Goal: Task Accomplishment & Management: Use online tool/utility

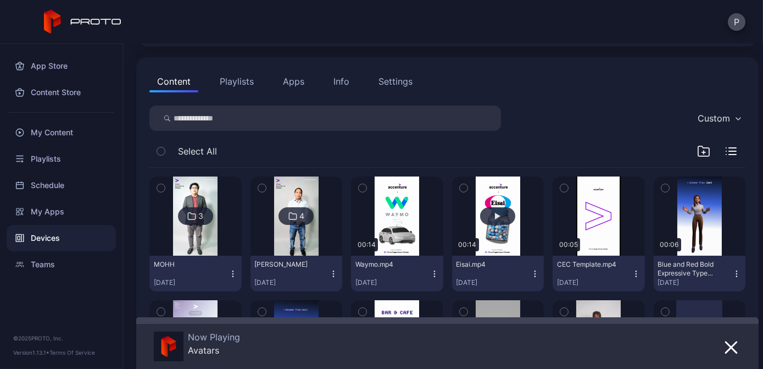
scroll to position [99, 0]
click at [73, 130] on div "My Content" at bounding box center [61, 132] width 109 height 26
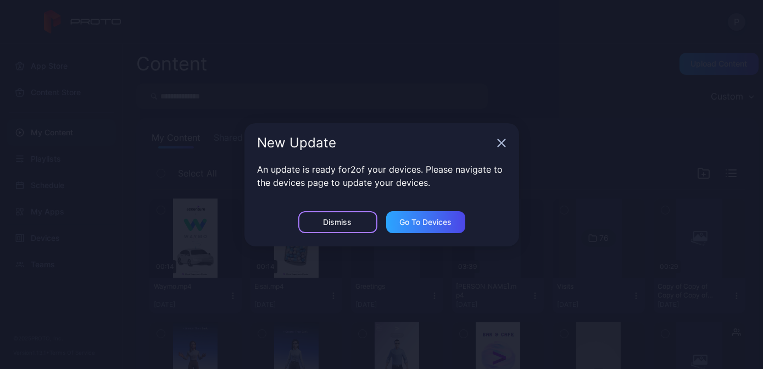
click at [366, 222] on div "Dismiss" at bounding box center [337, 222] width 79 height 22
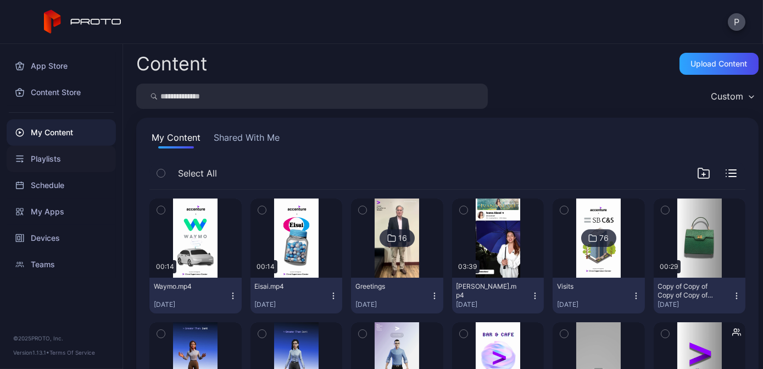
click at [74, 162] on div "Playlists" at bounding box center [61, 159] width 109 height 26
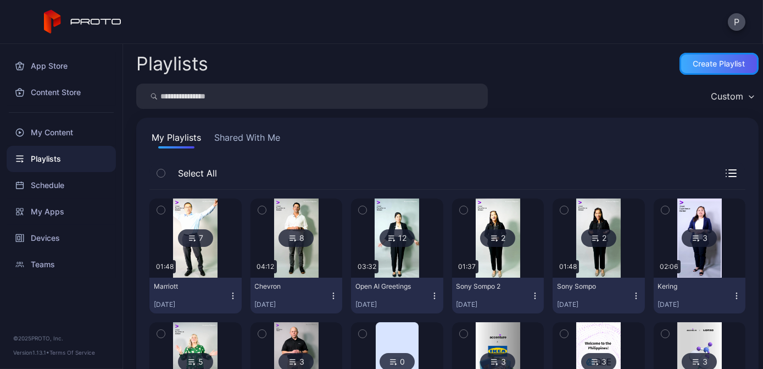
click at [712, 66] on div "Create Playlist" at bounding box center [720, 63] width 52 height 9
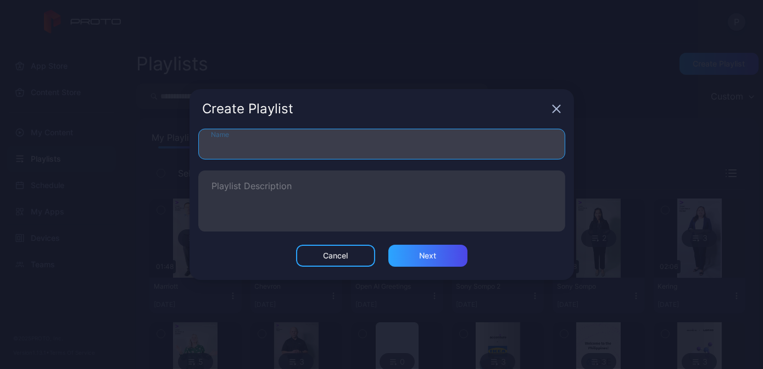
click at [425, 150] on input "Name" at bounding box center [381, 144] width 367 height 31
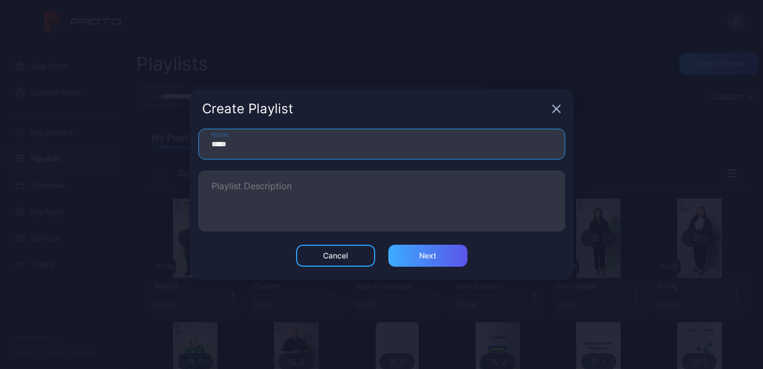
type input "*****"
click at [431, 257] on div "Next" at bounding box center [427, 255] width 17 height 9
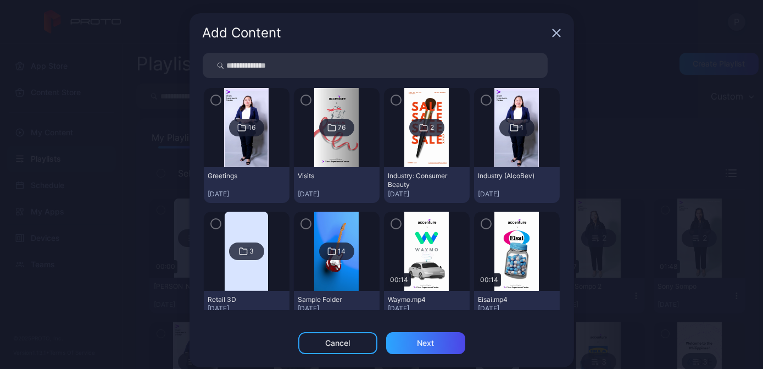
click at [239, 140] on img at bounding box center [246, 127] width 45 height 79
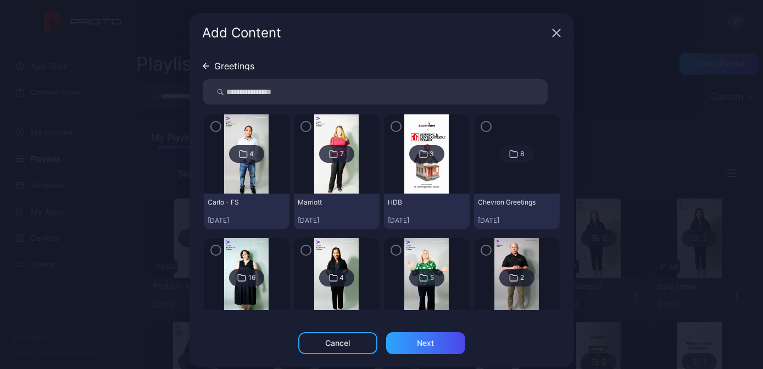
click at [233, 162] on div "4" at bounding box center [246, 154] width 35 height 18
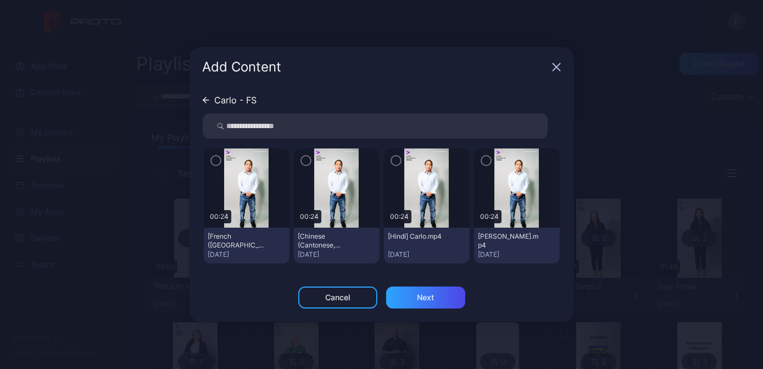
click at [488, 162] on icon "button" at bounding box center [486, 160] width 9 height 12
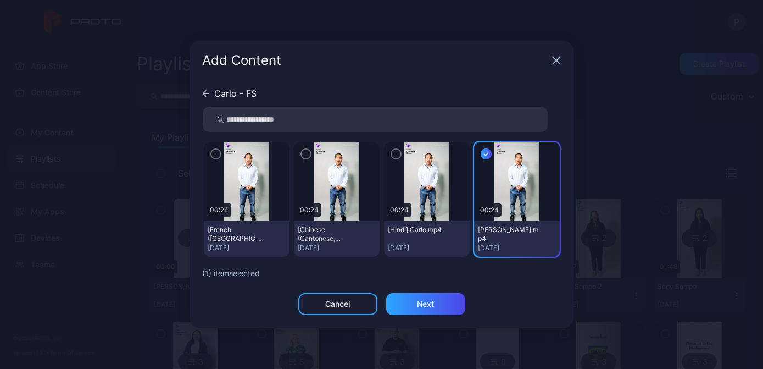
click at [213, 152] on icon "button" at bounding box center [216, 154] width 9 height 12
click at [303, 151] on icon "button" at bounding box center [306, 154] width 9 height 12
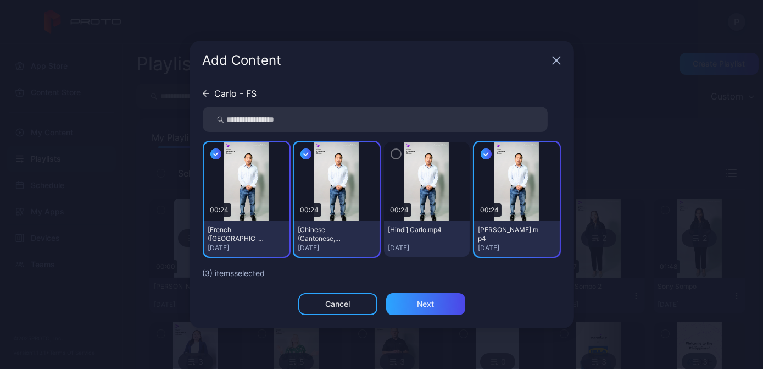
click at [393, 153] on icon "button" at bounding box center [396, 154] width 9 height 12
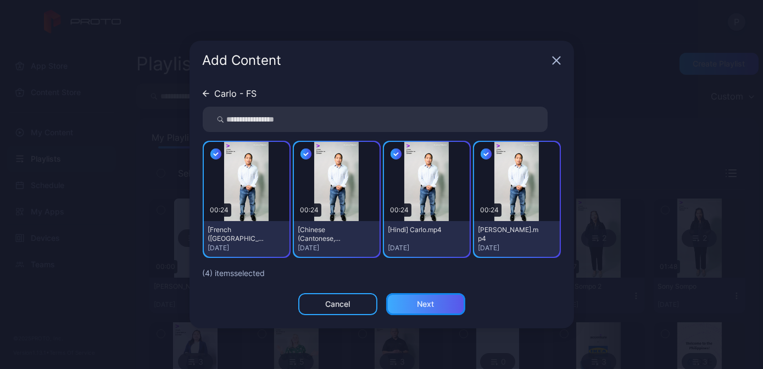
click at [419, 301] on div "Next" at bounding box center [425, 304] width 17 height 9
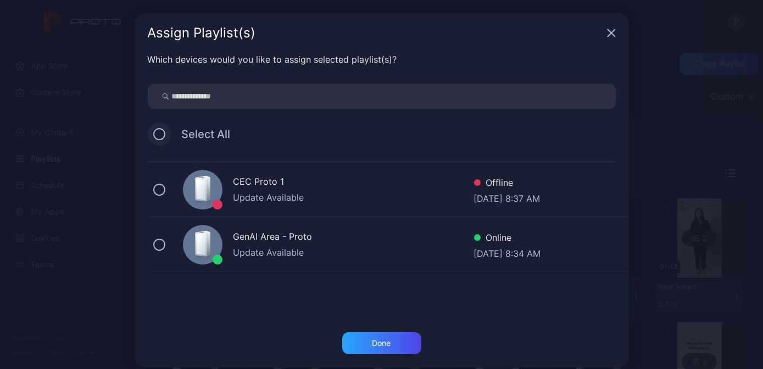
click at [154, 139] on button at bounding box center [159, 134] width 12 height 12
click at [356, 341] on div "Done" at bounding box center [381, 343] width 79 height 22
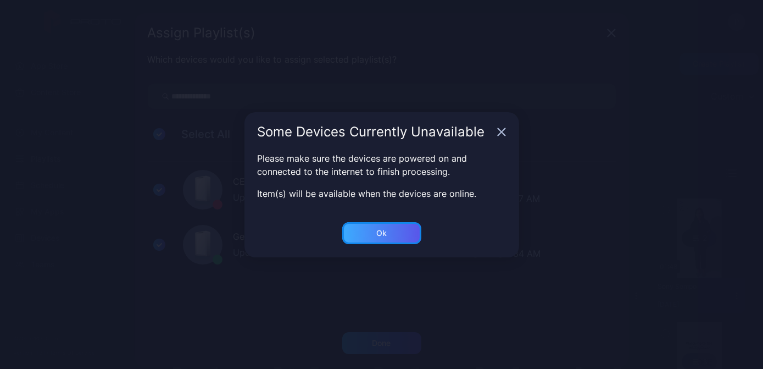
click at [403, 230] on div "Ok" at bounding box center [381, 233] width 79 height 22
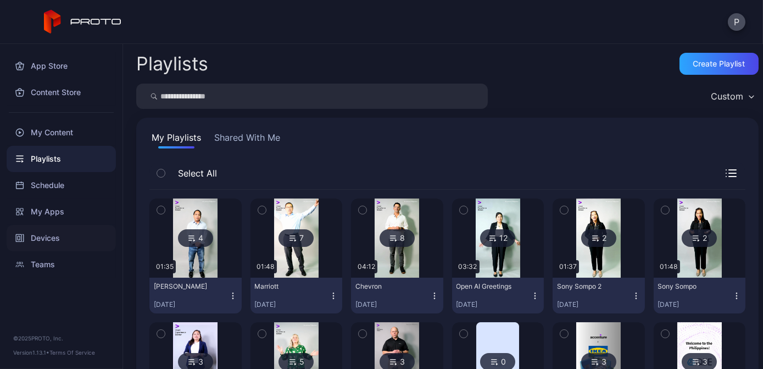
click at [69, 242] on div "Devices" at bounding box center [61, 238] width 109 height 26
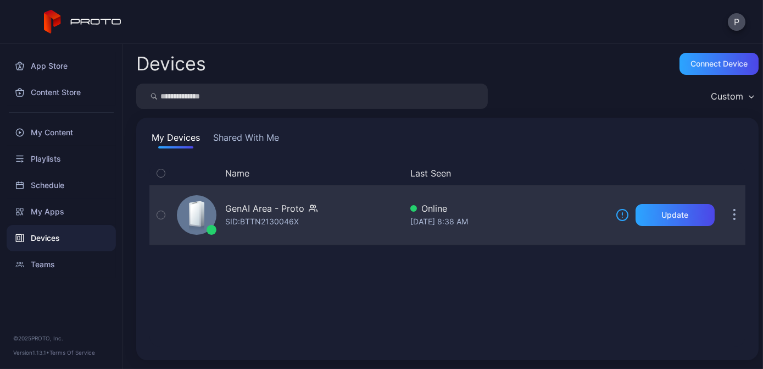
click at [344, 215] on div "GenAI Area - Proto SID: BTTN2130046X" at bounding box center [287, 214] width 229 height 55
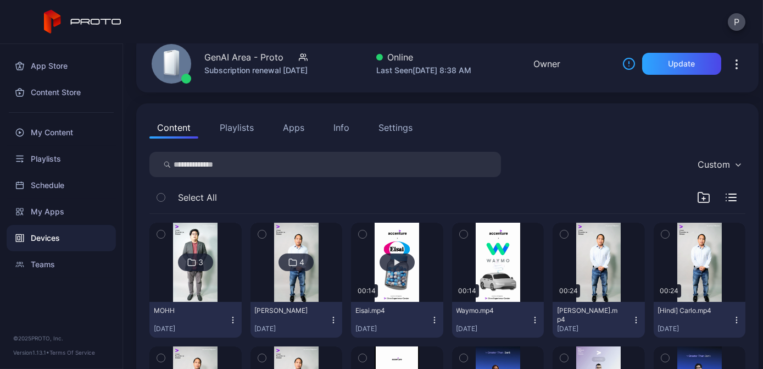
scroll to position [99, 0]
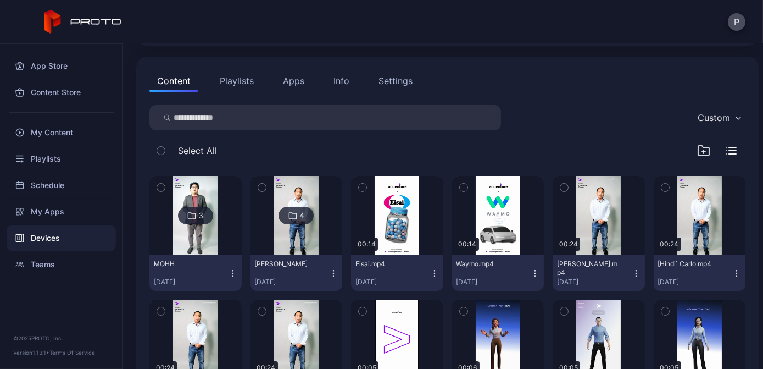
click at [237, 81] on button "Playlists" at bounding box center [236, 81] width 49 height 22
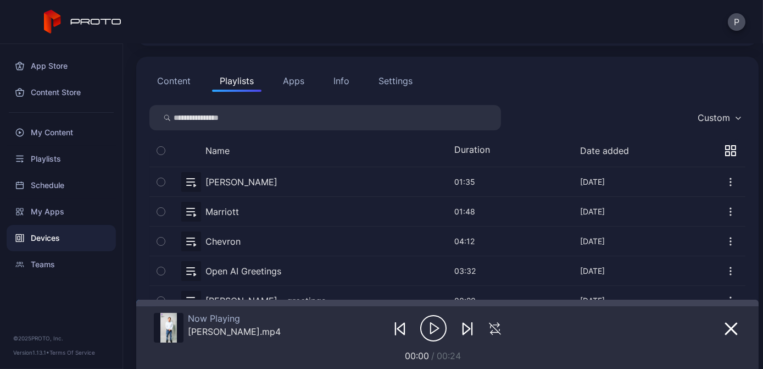
scroll to position [0, 0]
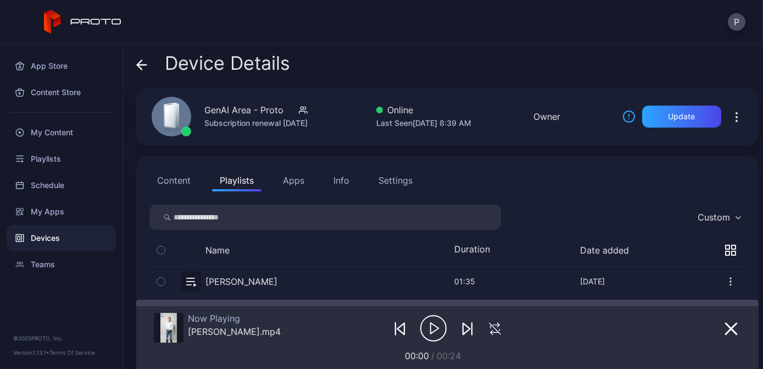
click at [145, 63] on icon at bounding box center [141, 64] width 11 height 11
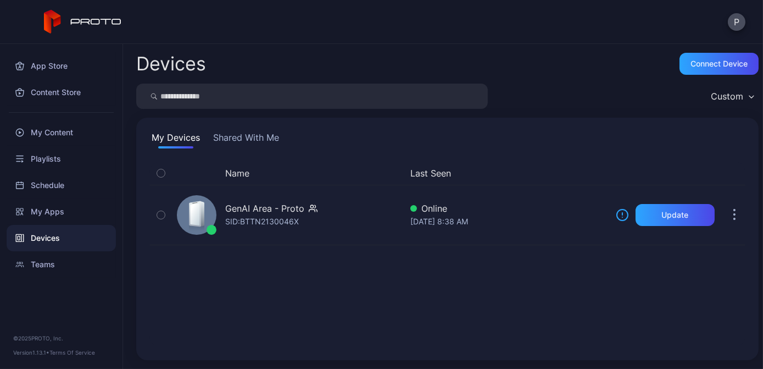
click at [262, 131] on button "Shared With Me" at bounding box center [246, 140] width 70 height 18
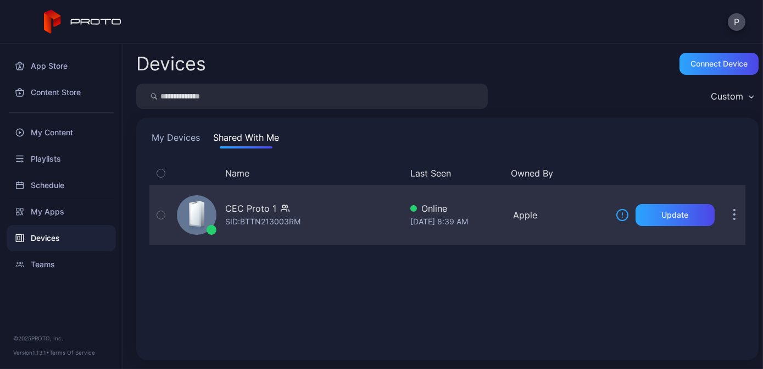
click at [361, 213] on div "CEC Proto 1 SID: BTTN213003RM" at bounding box center [287, 214] width 229 height 55
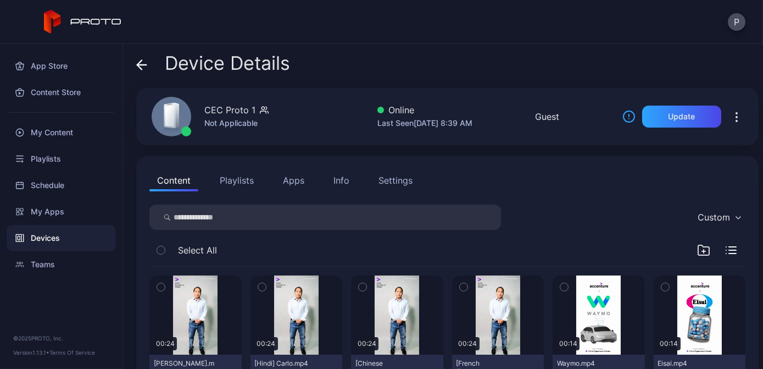
click at [250, 187] on button "Playlists" at bounding box center [236, 180] width 49 height 22
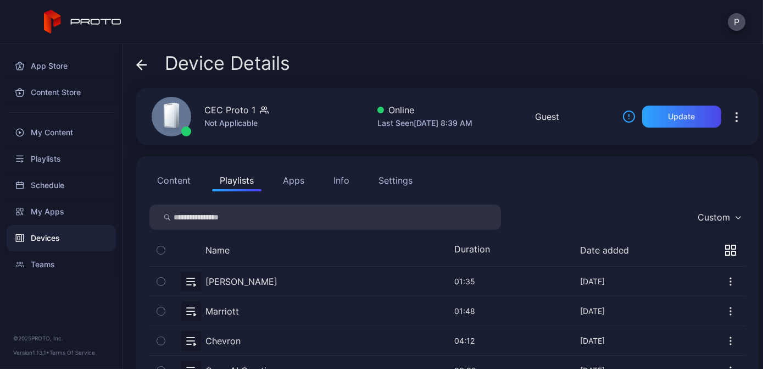
click at [149, 65] on div "Device Details" at bounding box center [213, 66] width 154 height 26
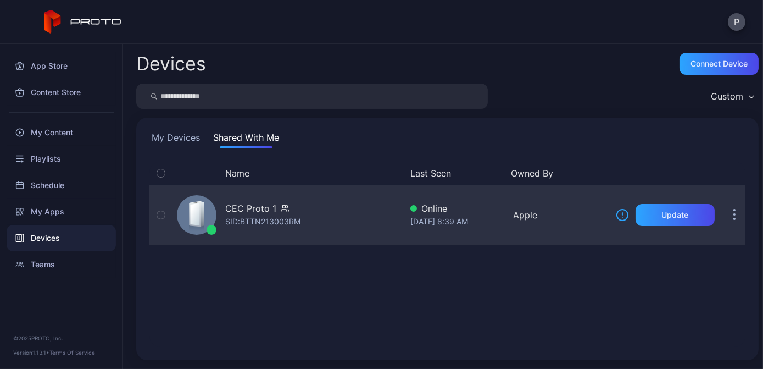
click at [332, 218] on div "CEC Proto 1 SID: BTTN213003RM" at bounding box center [287, 214] width 229 height 55
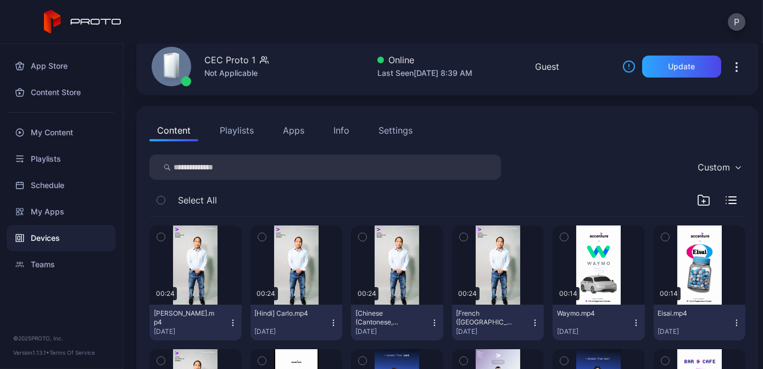
scroll to position [49, 0]
click at [464, 233] on button "button" at bounding box center [463, 237] width 23 height 23
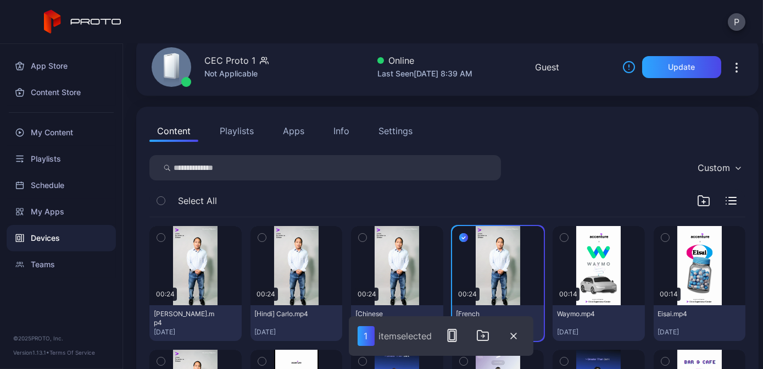
click at [360, 242] on icon "button" at bounding box center [363, 237] width 8 height 12
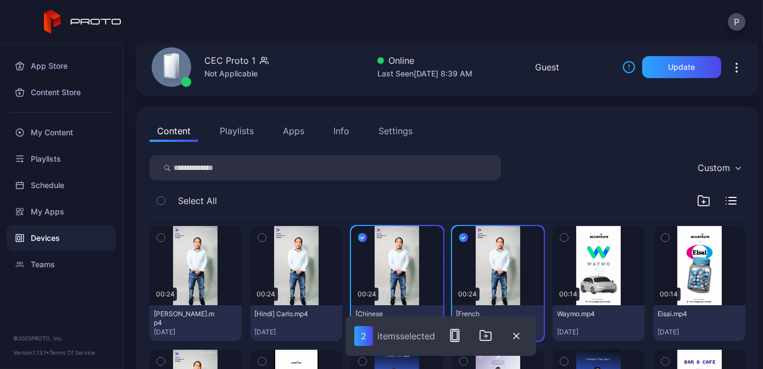
click at [258, 238] on icon "button" at bounding box center [262, 237] width 8 height 12
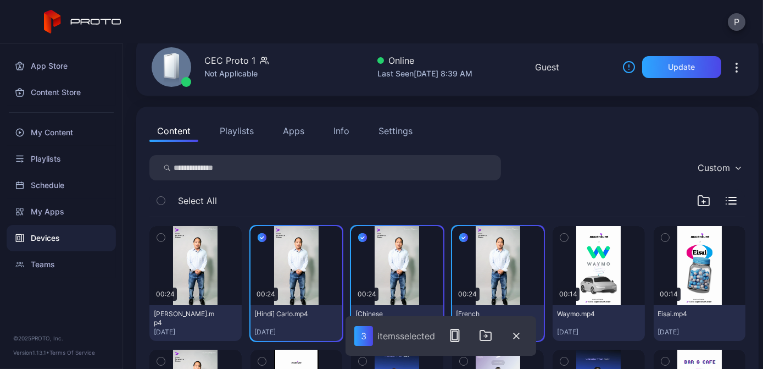
click at [162, 241] on icon "button" at bounding box center [161, 237] width 8 height 12
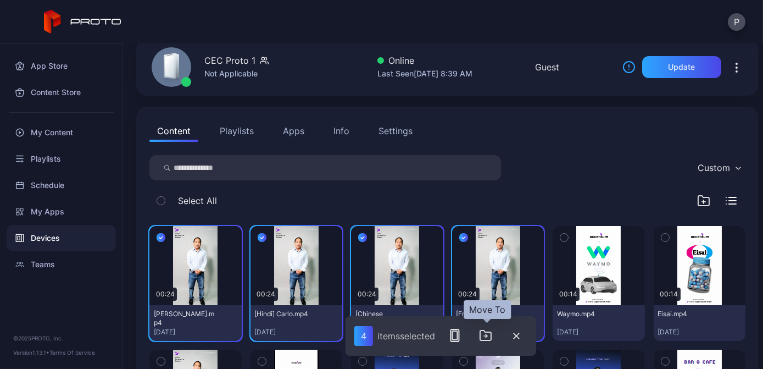
click at [480, 339] on icon "button" at bounding box center [485, 335] width 13 height 13
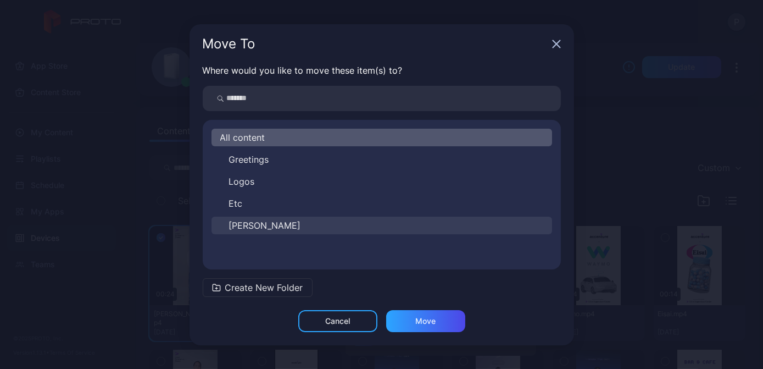
click at [293, 227] on button "[PERSON_NAME]" at bounding box center [382, 226] width 341 height 18
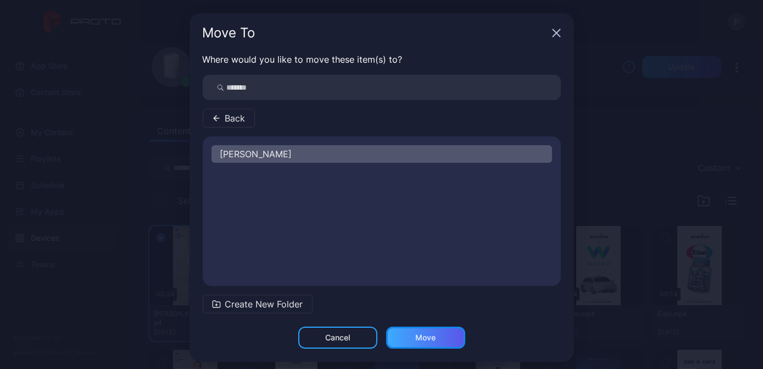
click at [436, 334] on div "Move" at bounding box center [425, 337] width 79 height 22
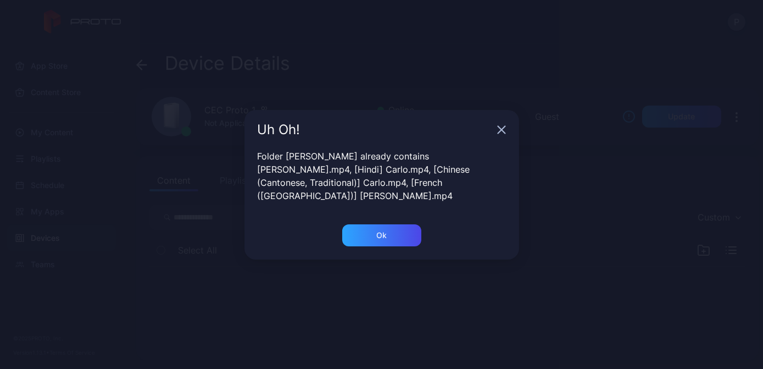
scroll to position [0, 0]
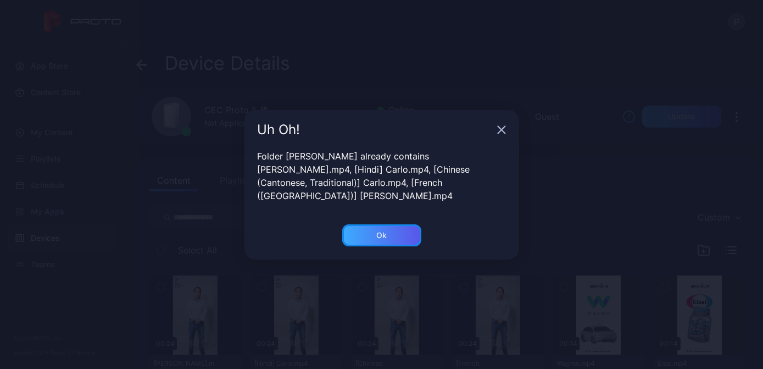
click at [400, 231] on div "Ok" at bounding box center [381, 235] width 79 height 22
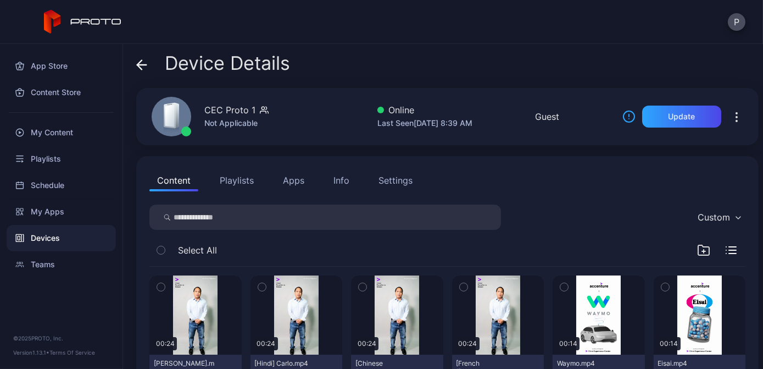
click at [159, 288] on icon "button" at bounding box center [161, 287] width 8 height 12
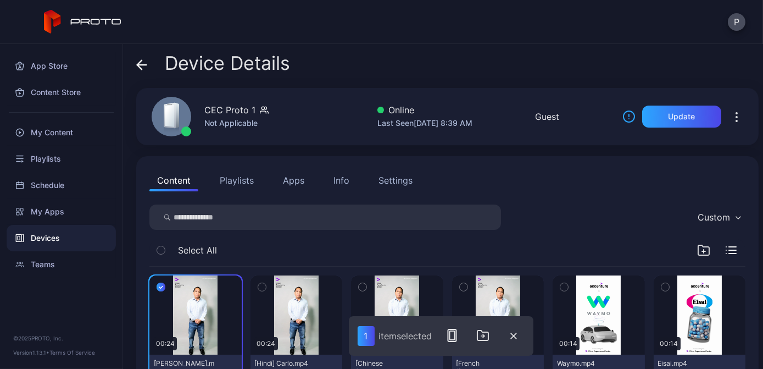
click at [263, 286] on icon "button" at bounding box center [262, 287] width 8 height 12
click at [359, 288] on icon "button" at bounding box center [363, 287] width 8 height 12
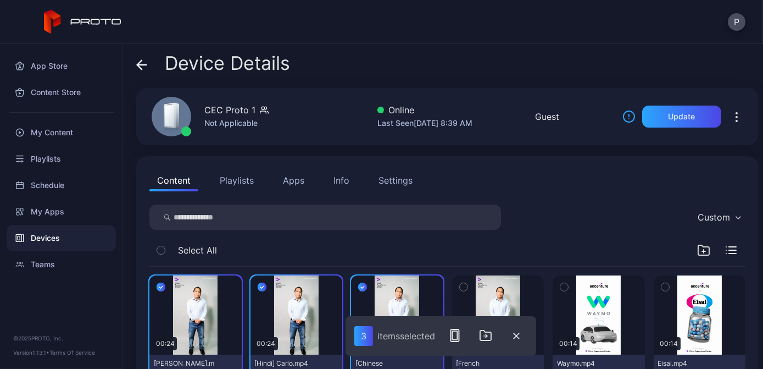
click at [460, 284] on icon "button" at bounding box center [464, 287] width 8 height 12
click at [491, 334] on icon "button" at bounding box center [485, 335] width 11 height 10
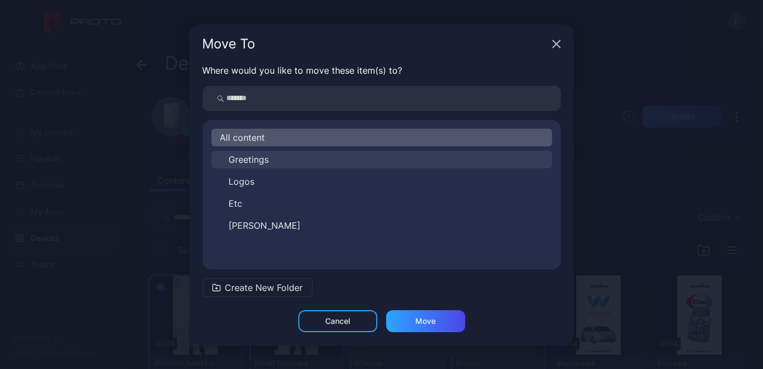
click at [307, 162] on button "Greetings" at bounding box center [382, 160] width 341 height 18
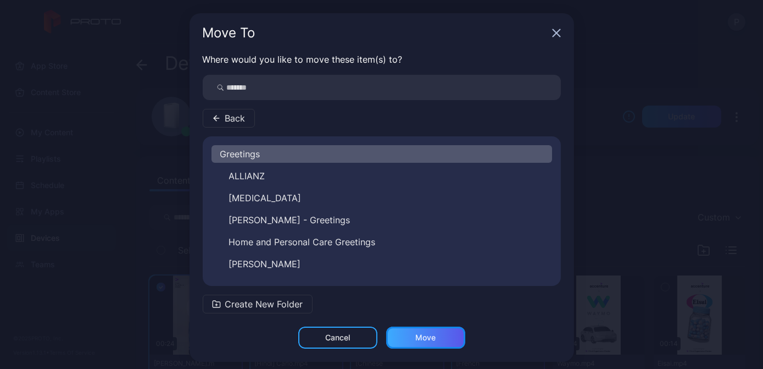
click at [408, 335] on div "Move" at bounding box center [425, 337] width 79 height 22
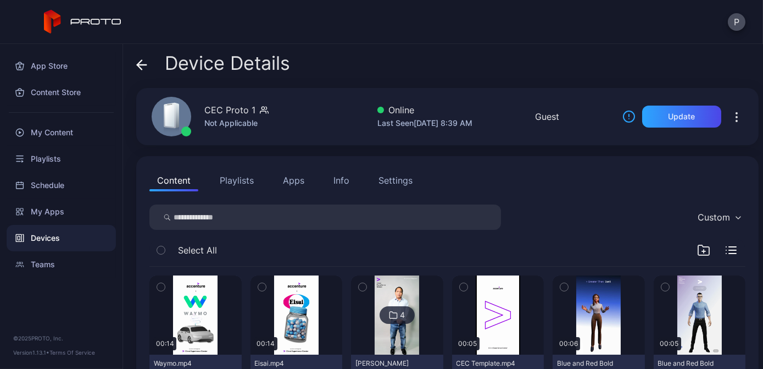
click at [145, 68] on icon at bounding box center [141, 64] width 11 height 11
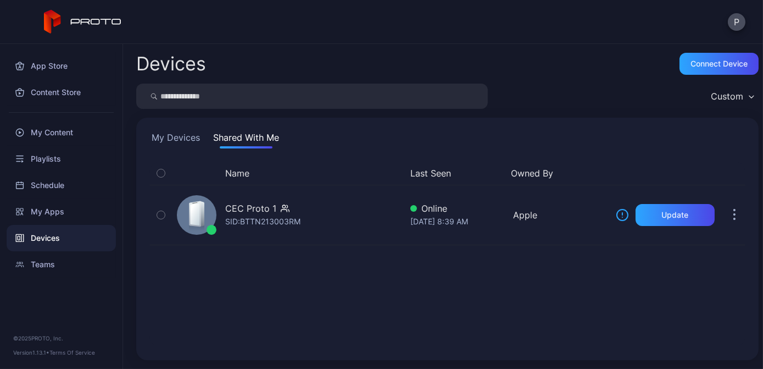
click at [167, 140] on button "My Devices" at bounding box center [176, 140] width 53 height 18
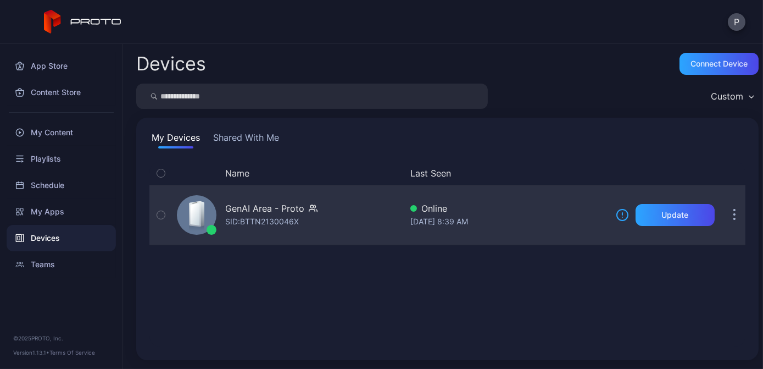
click at [353, 219] on div "GenAI Area - Proto SID: BTTN2130046X" at bounding box center [287, 214] width 229 height 55
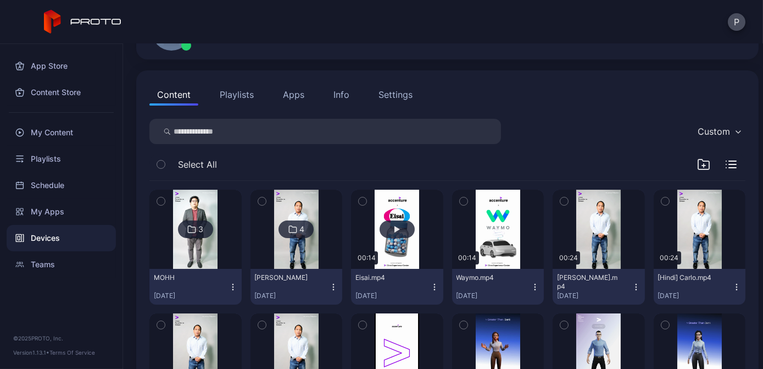
scroll to position [99, 0]
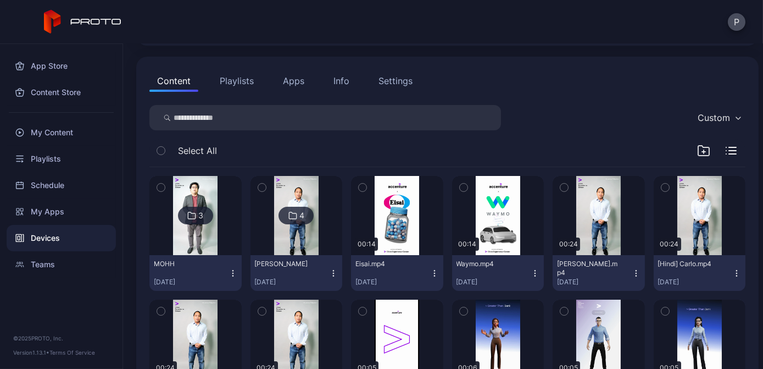
click at [561, 189] on icon "button" at bounding box center [565, 187] width 8 height 12
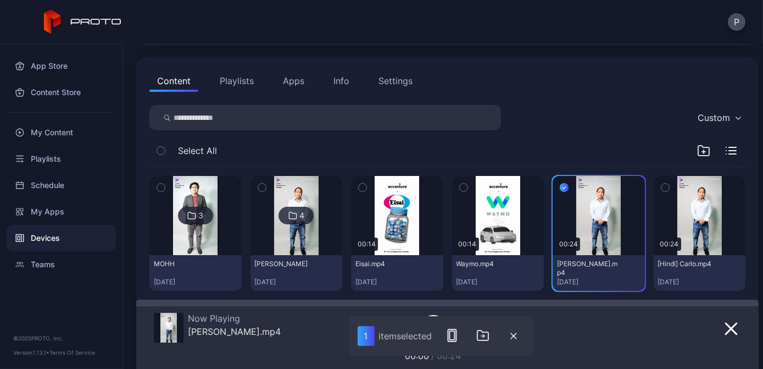
click at [658, 185] on button "button" at bounding box center [665, 187] width 23 height 23
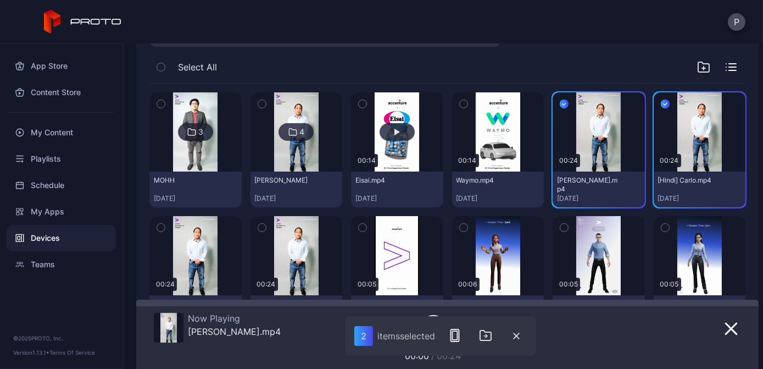
scroll to position [200, 0]
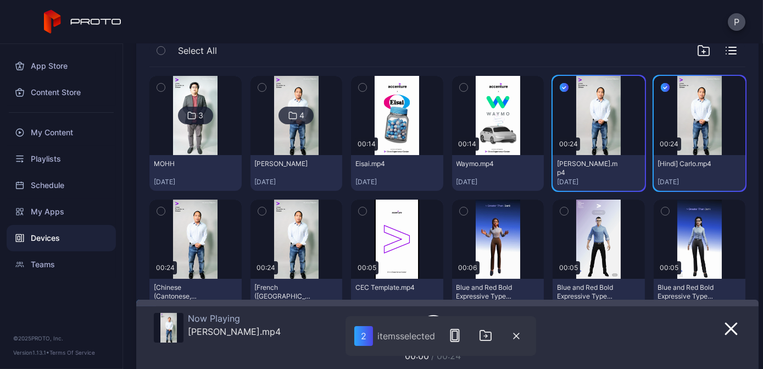
click at [155, 213] on button "button" at bounding box center [161, 211] width 23 height 23
click at [258, 209] on icon "button" at bounding box center [262, 211] width 8 height 12
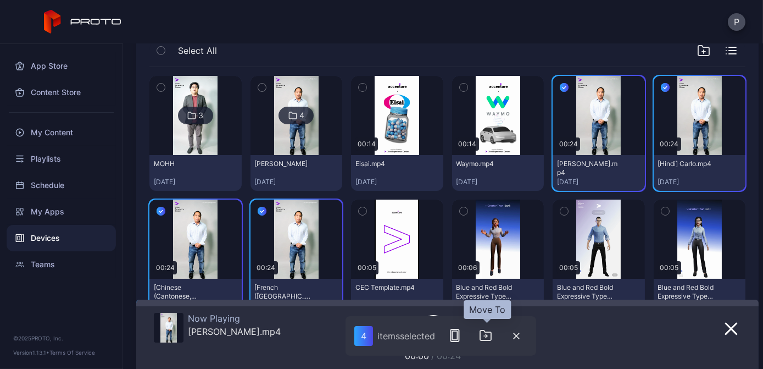
click at [489, 337] on icon "button" at bounding box center [485, 335] width 13 height 13
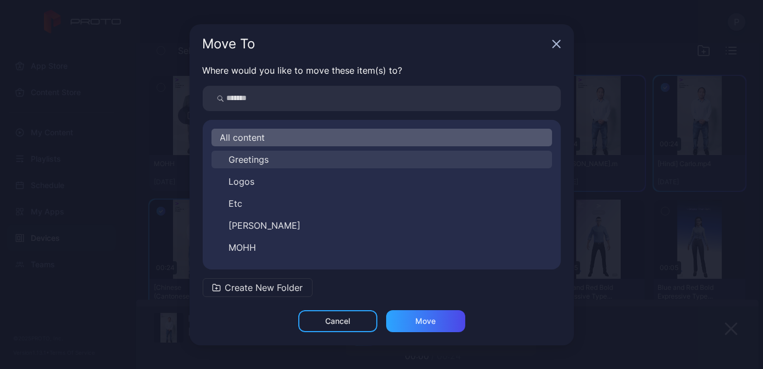
click at [344, 167] on button "Greetings" at bounding box center [382, 160] width 341 height 18
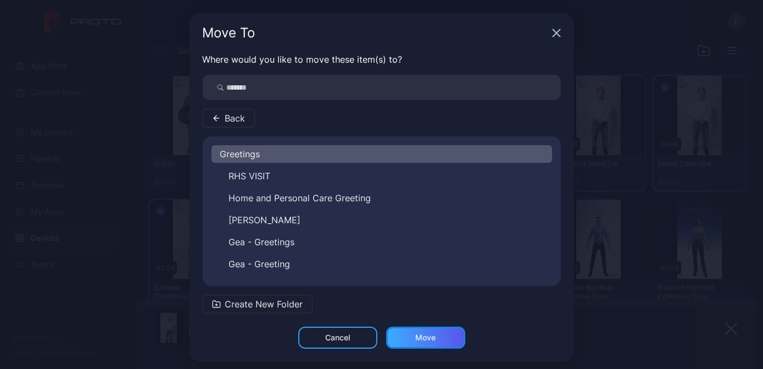
click at [440, 336] on div "Move" at bounding box center [425, 337] width 79 height 22
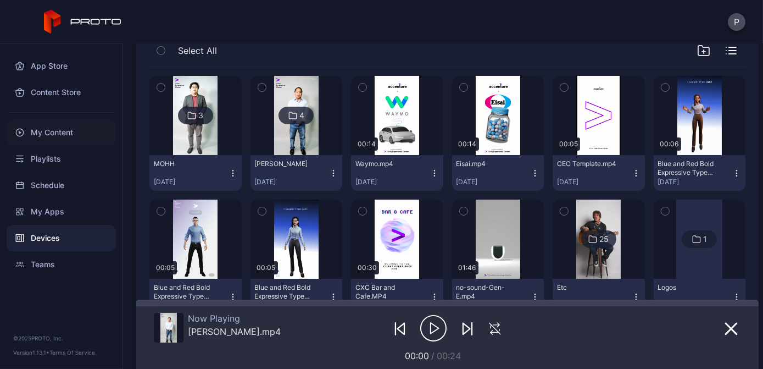
click at [82, 132] on div "My Content" at bounding box center [61, 132] width 109 height 26
